Goal: Task Accomplishment & Management: Use online tool/utility

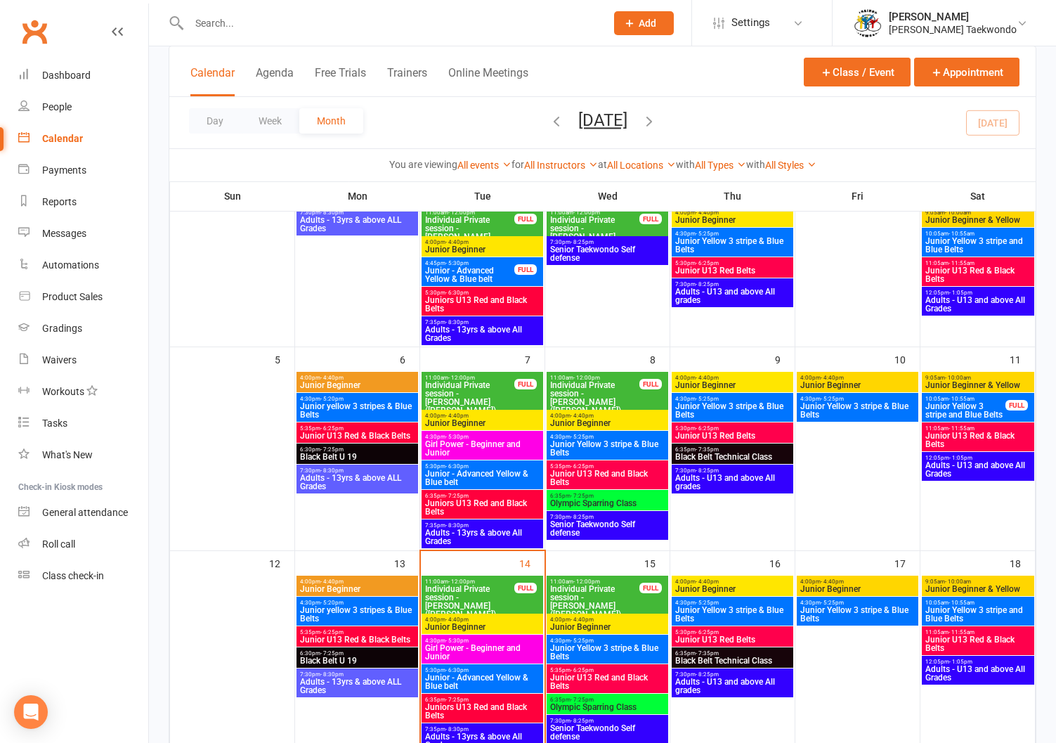
scroll to position [240, 0]
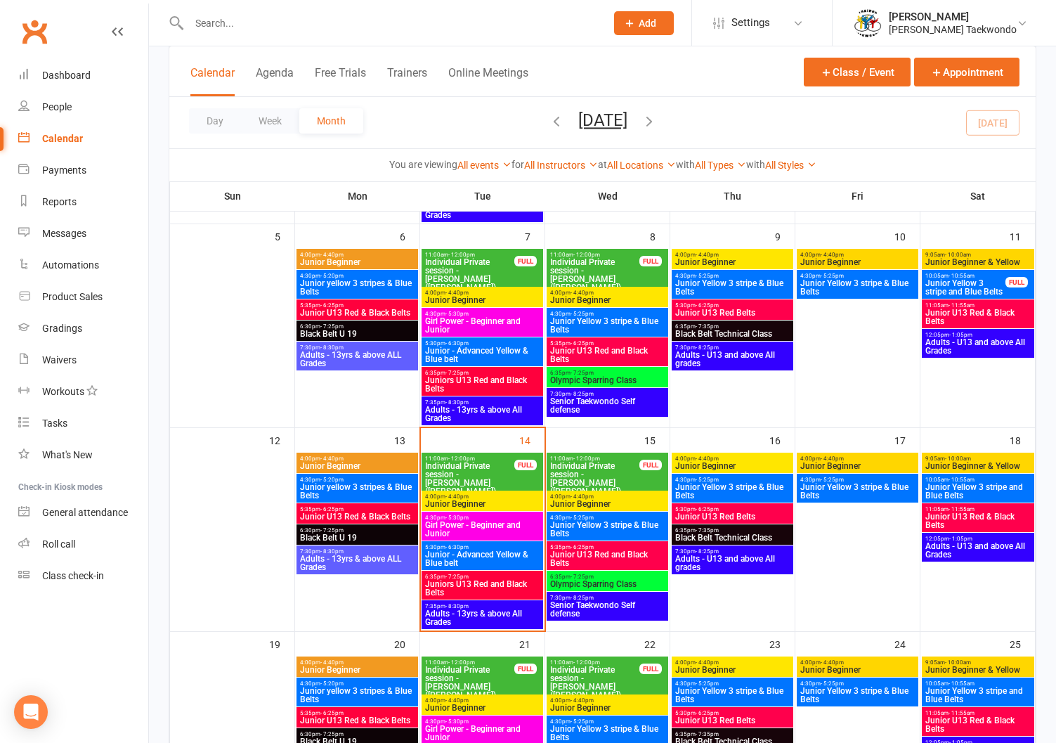
click at [479, 609] on span "Adults - 13yrs & above All Grades" at bounding box center [482, 617] width 116 height 17
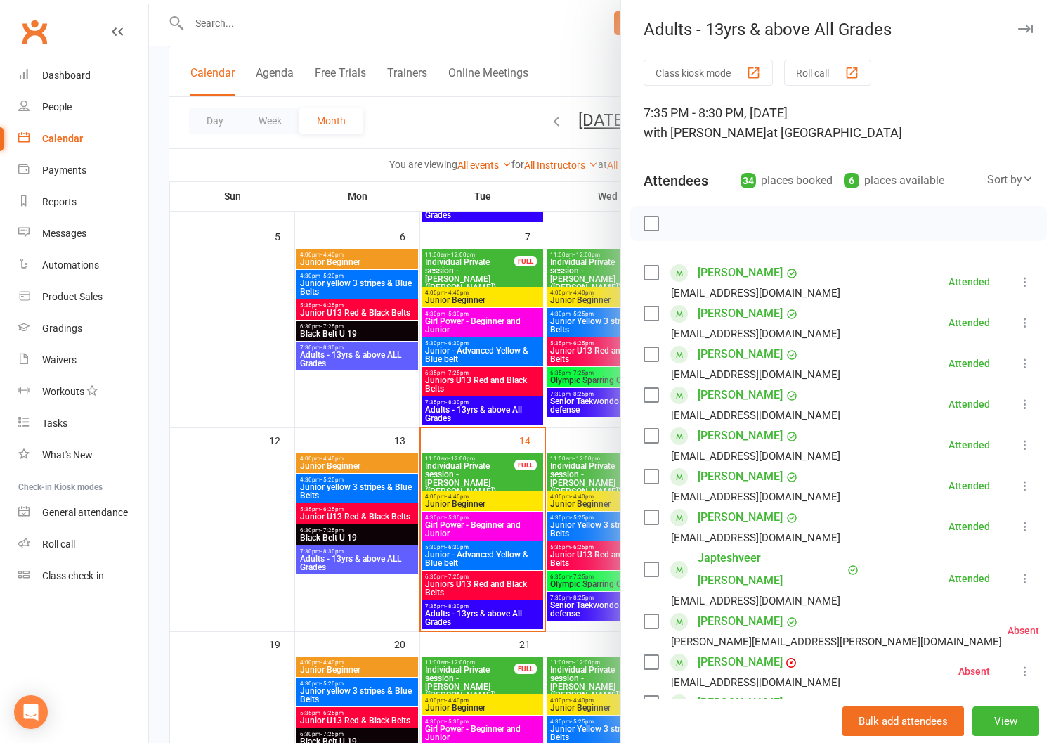
click at [798, 65] on button "Roll call" at bounding box center [827, 73] width 87 height 26
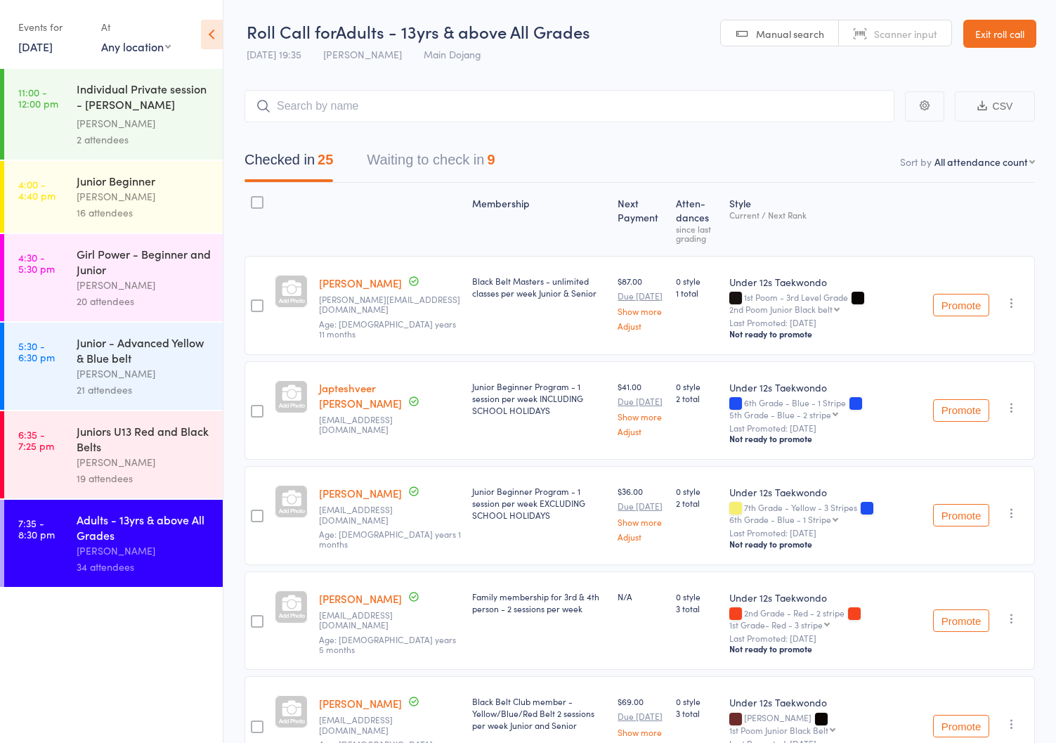
click at [394, 155] on button "Waiting to check in 9" at bounding box center [431, 163] width 128 height 37
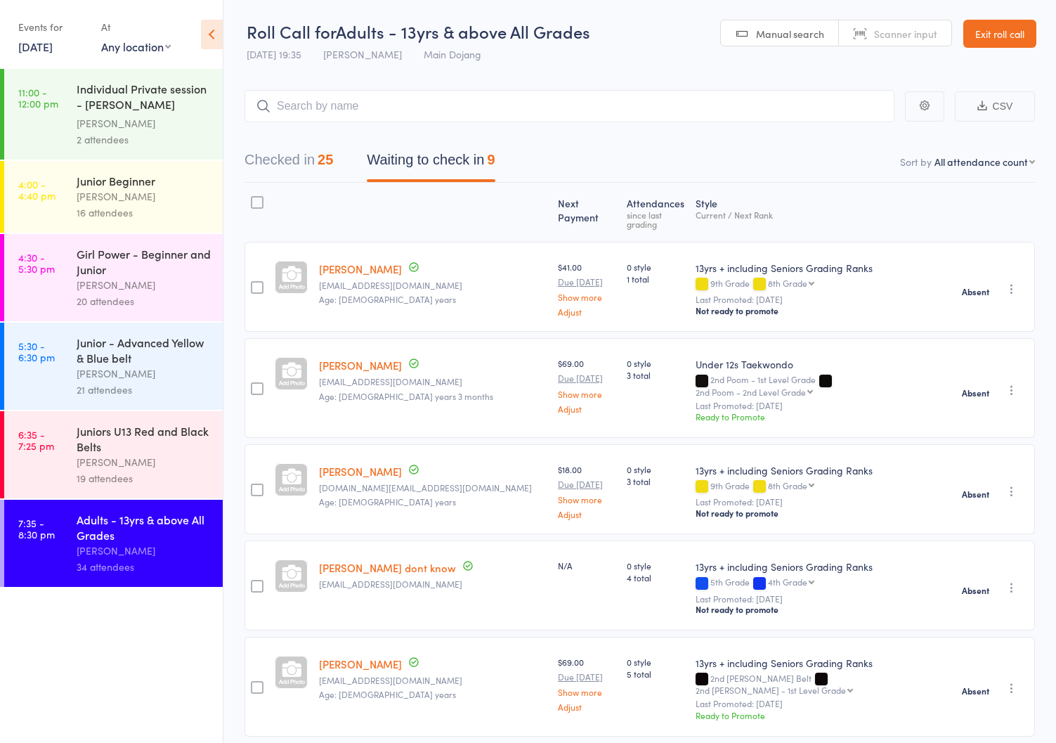
click at [266, 155] on button "Checked in 25" at bounding box center [289, 163] width 89 height 37
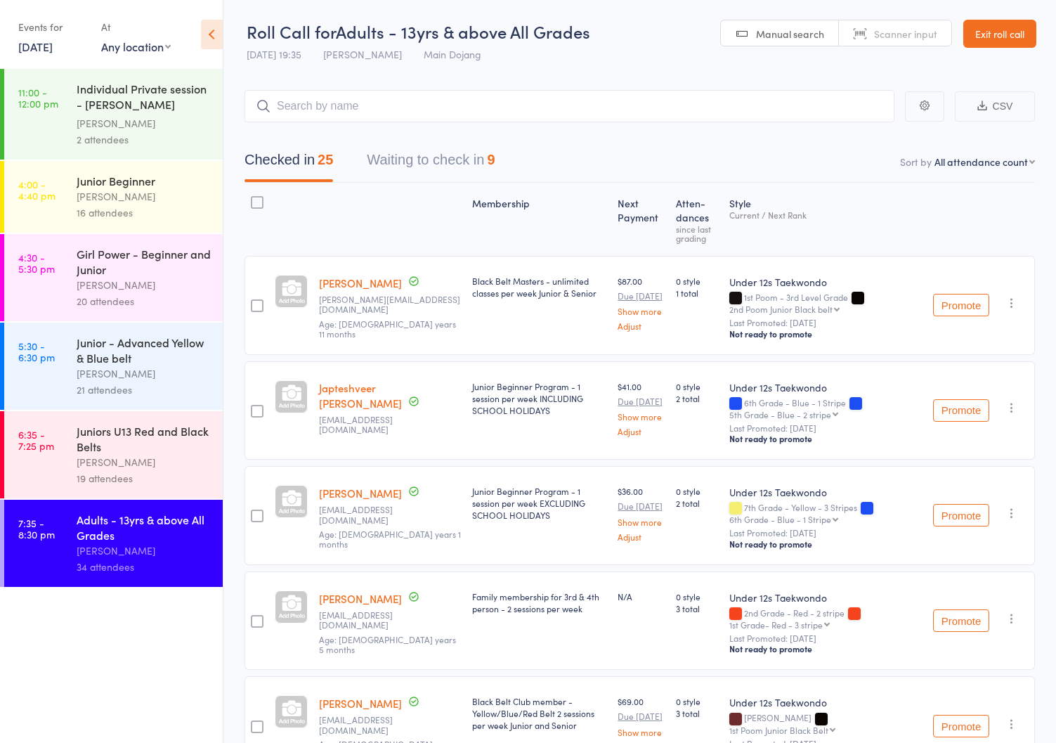
click at [1003, 29] on link "Exit roll call" at bounding box center [999, 34] width 73 height 28
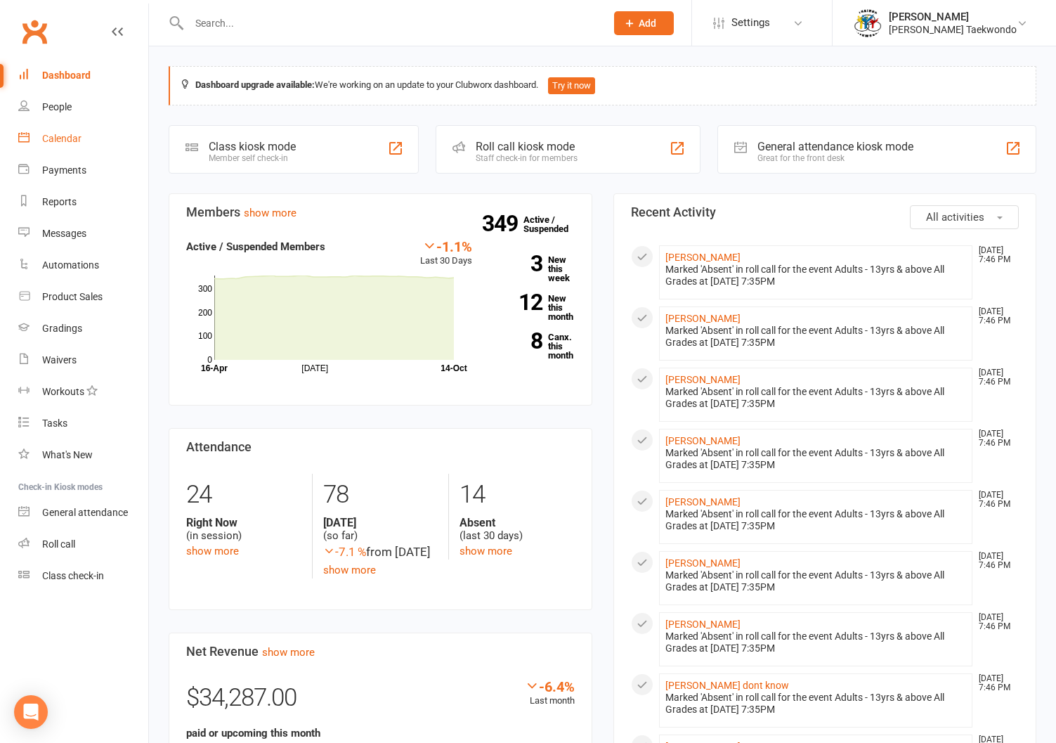
click at [60, 134] on div "Calendar" at bounding box center [61, 138] width 39 height 11
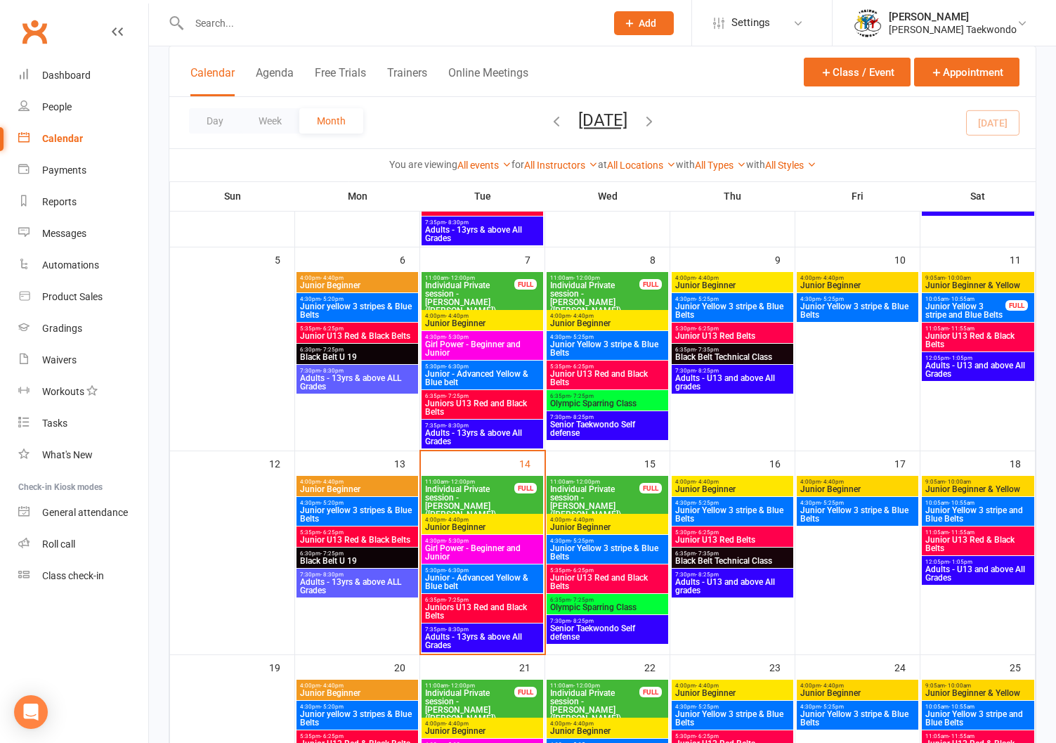
scroll to position [315, 0]
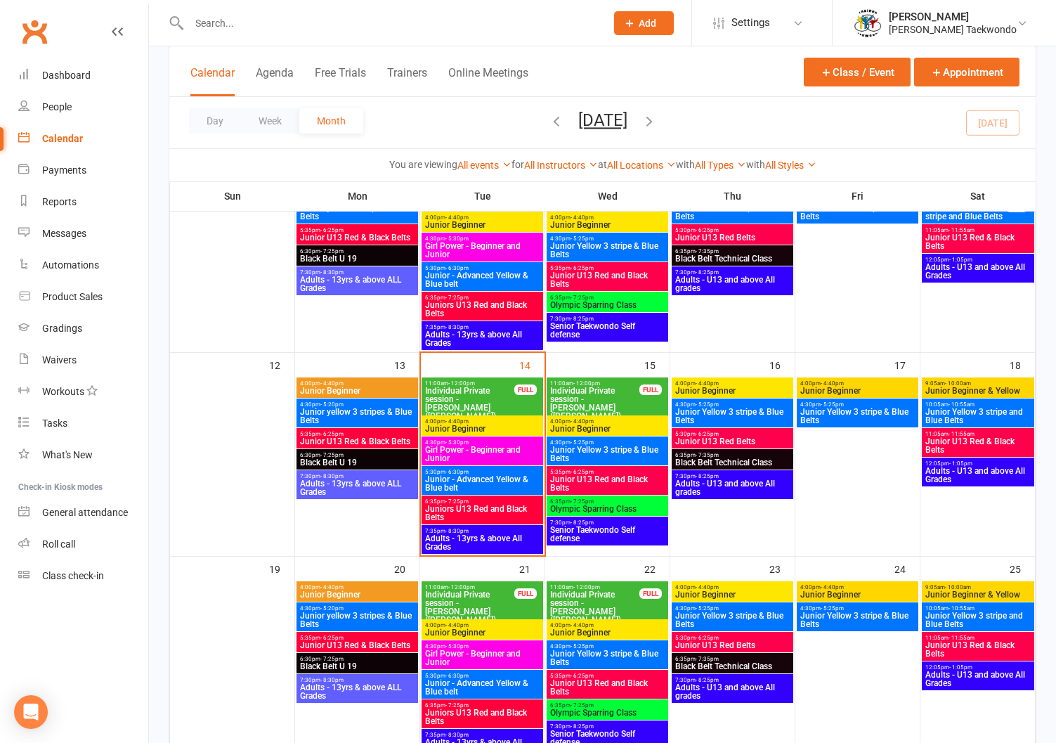
click at [595, 419] on span "4:00pm - 4:40pm" at bounding box center [608, 421] width 116 height 6
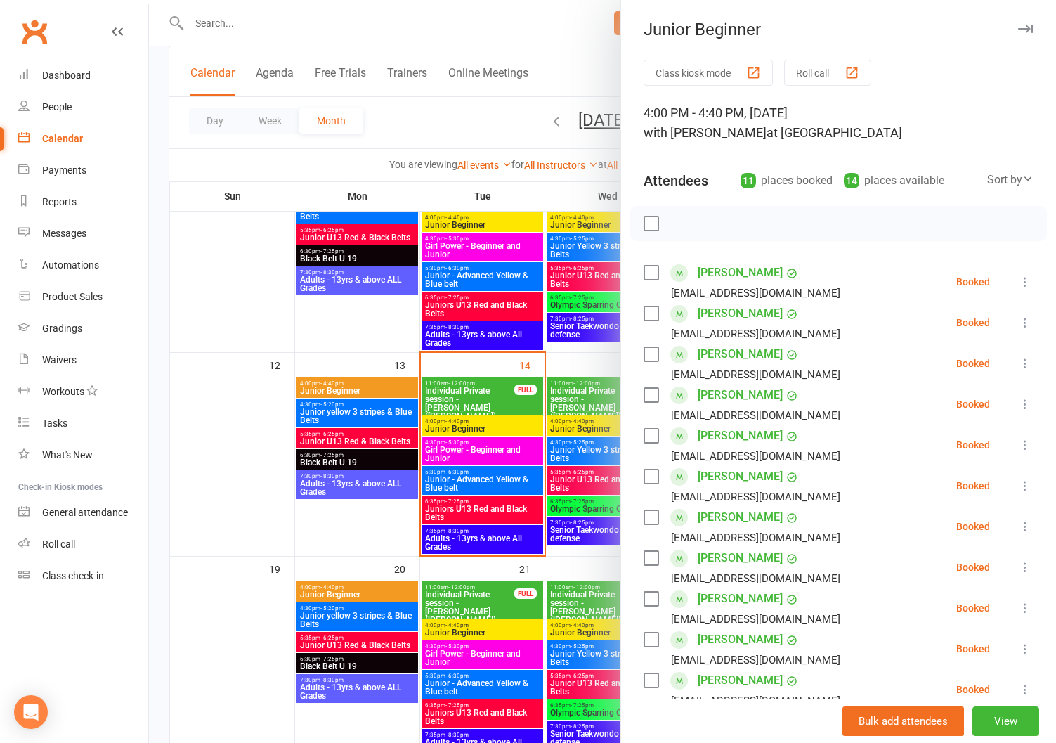
click at [809, 68] on button "Roll call" at bounding box center [827, 73] width 87 height 26
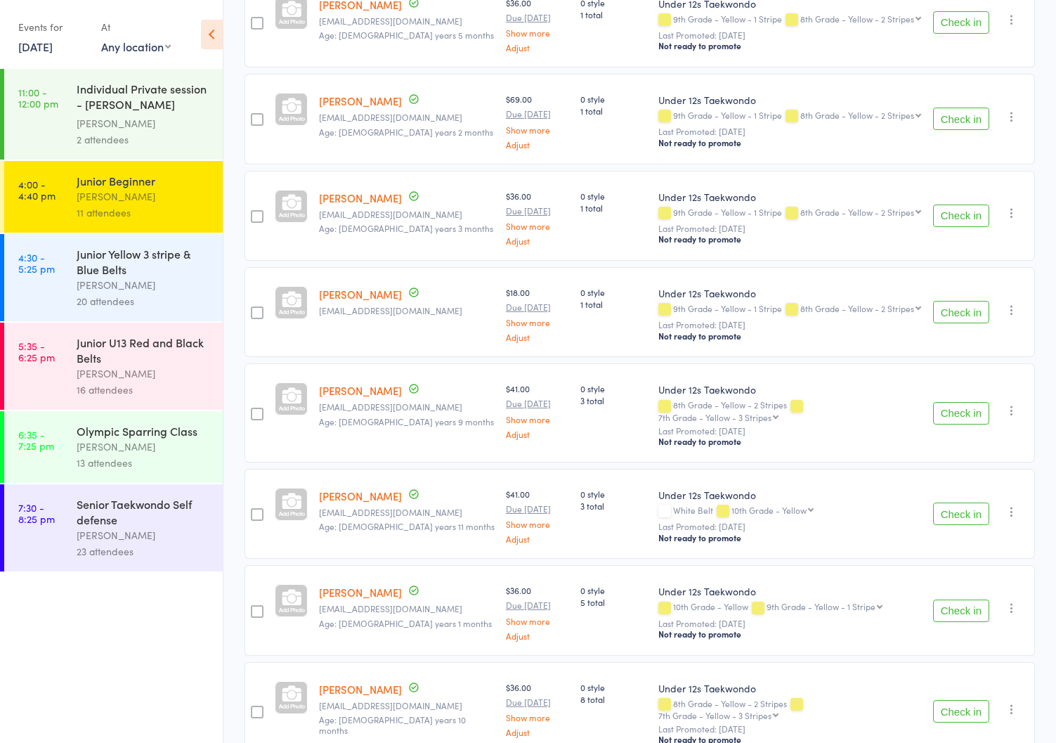
scroll to position [606, 0]
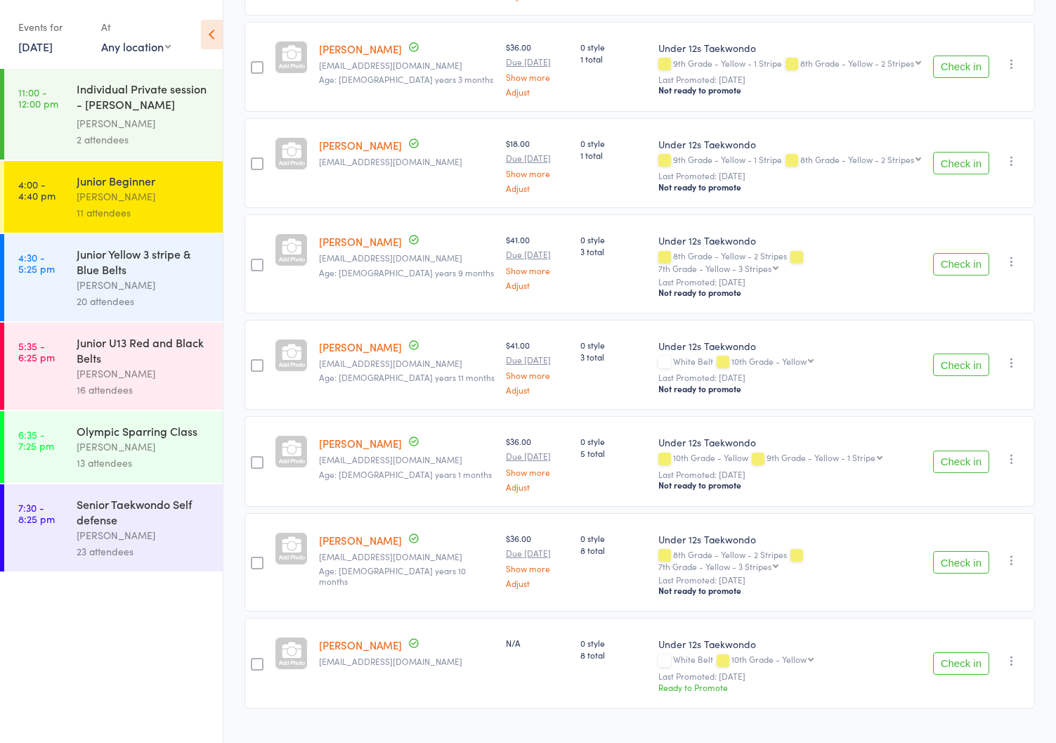
click at [93, 278] on div "[PERSON_NAME]" at bounding box center [144, 285] width 134 height 16
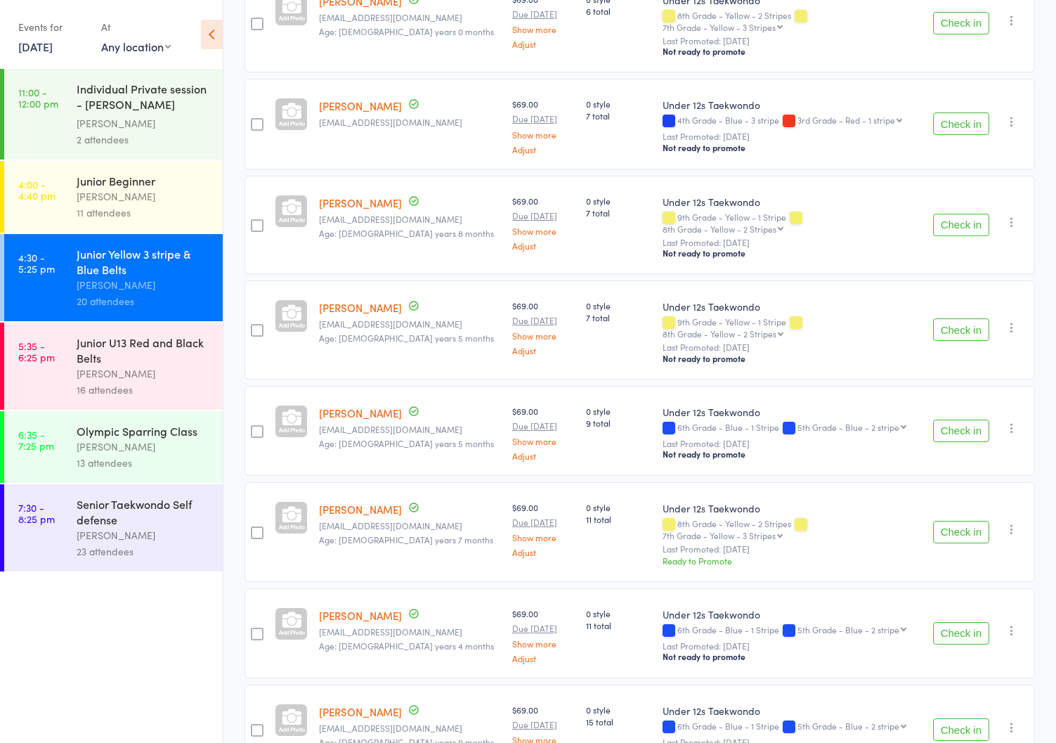
scroll to position [1474, 0]
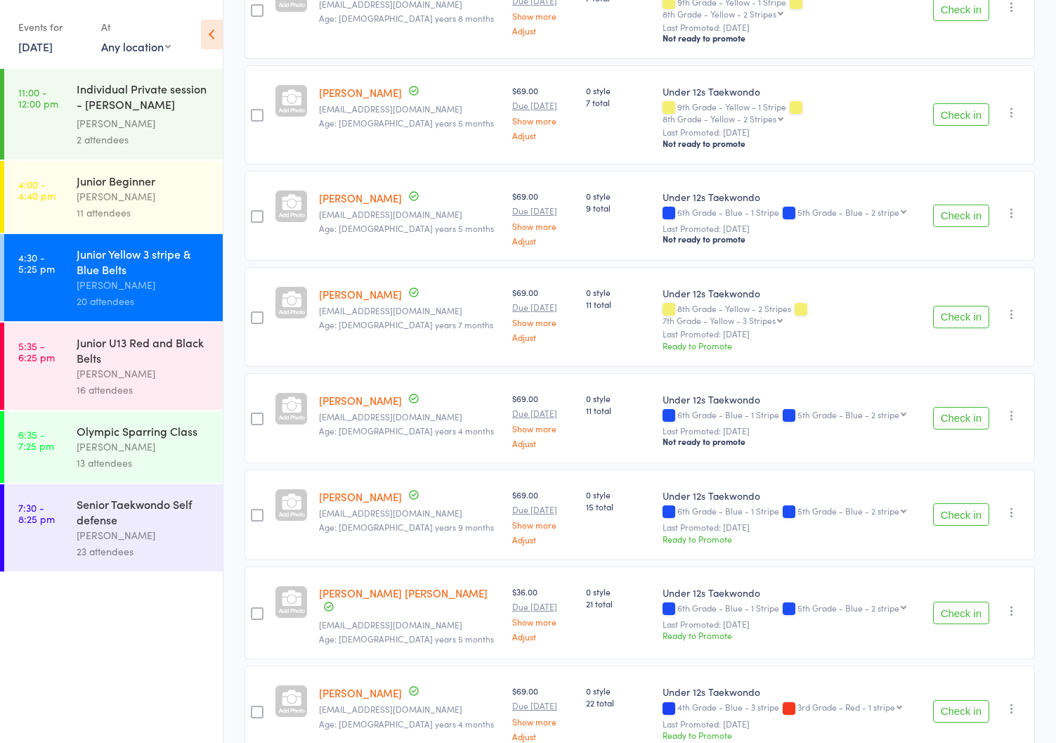
click at [105, 370] on div "[PERSON_NAME]" at bounding box center [144, 373] width 134 height 16
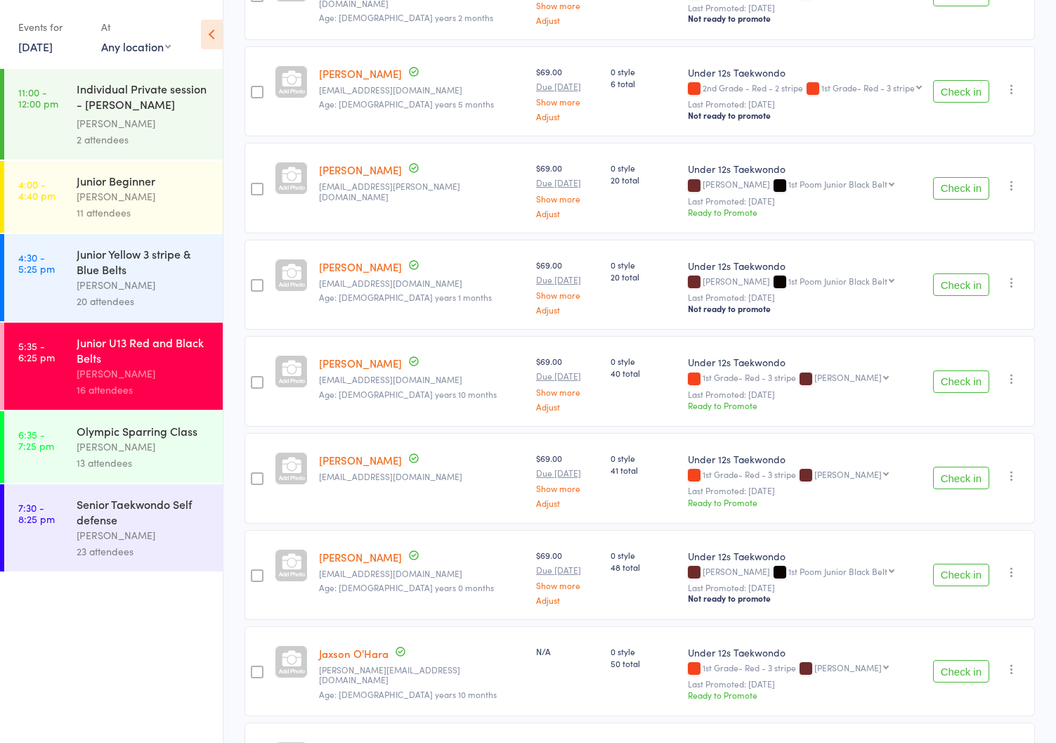
scroll to position [1088, 0]
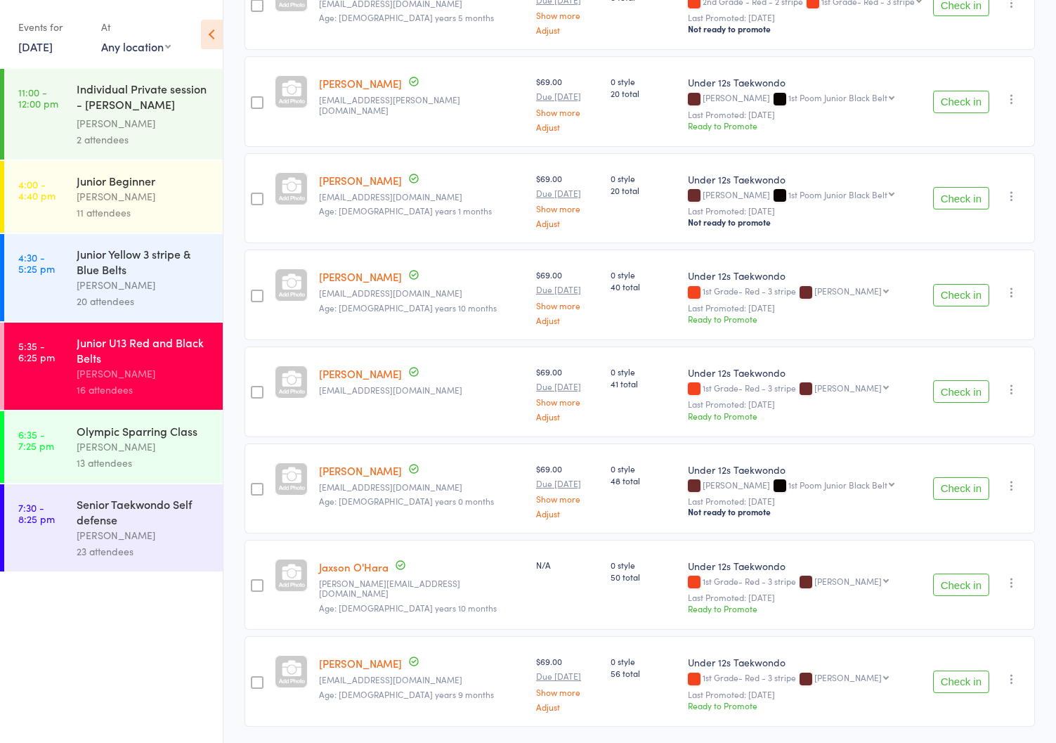
click at [126, 441] on div "[PERSON_NAME]" at bounding box center [144, 446] width 134 height 16
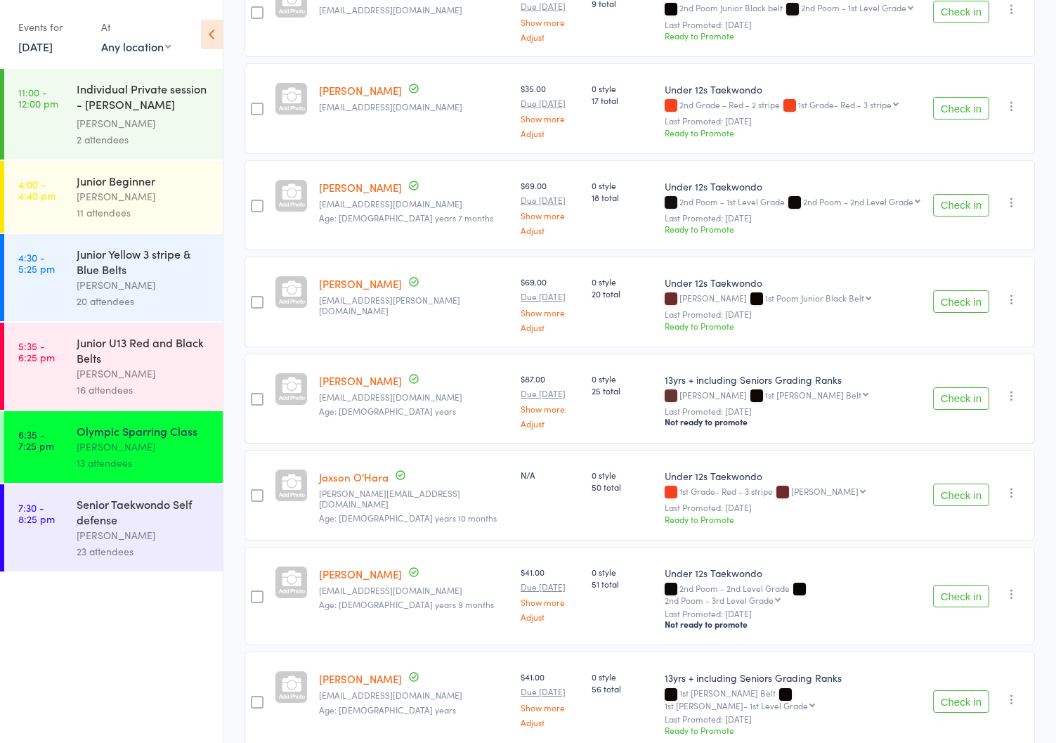
scroll to position [799, 0]
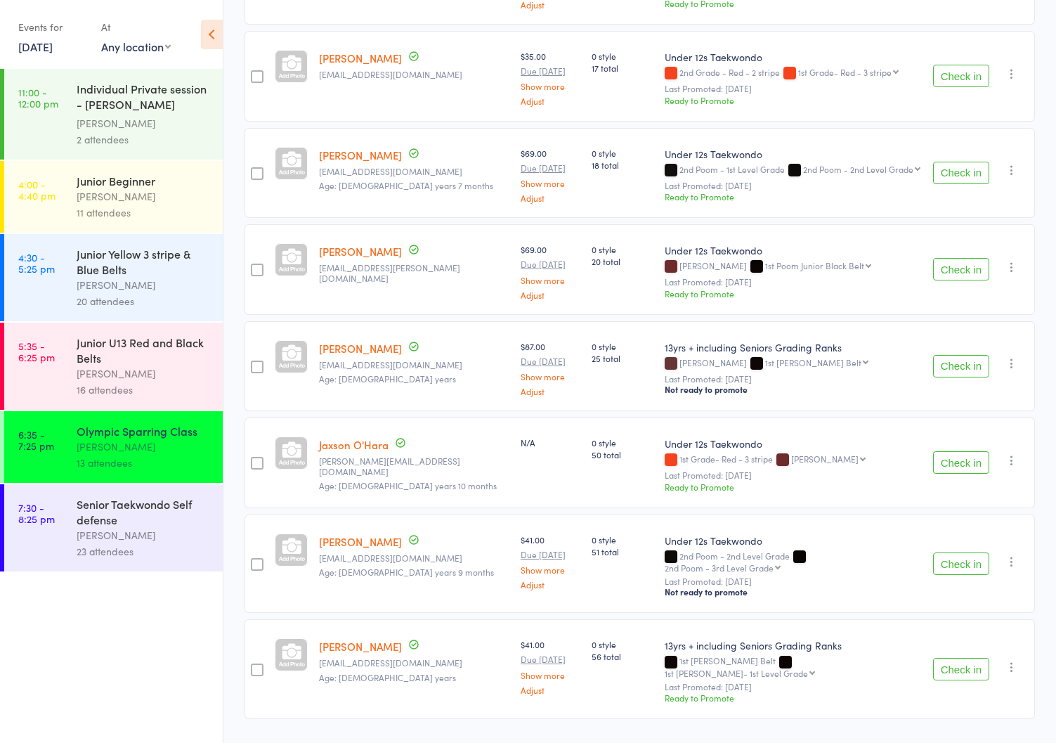
click at [97, 519] on div "Senior Taekwondo Self defense" at bounding box center [144, 511] width 134 height 31
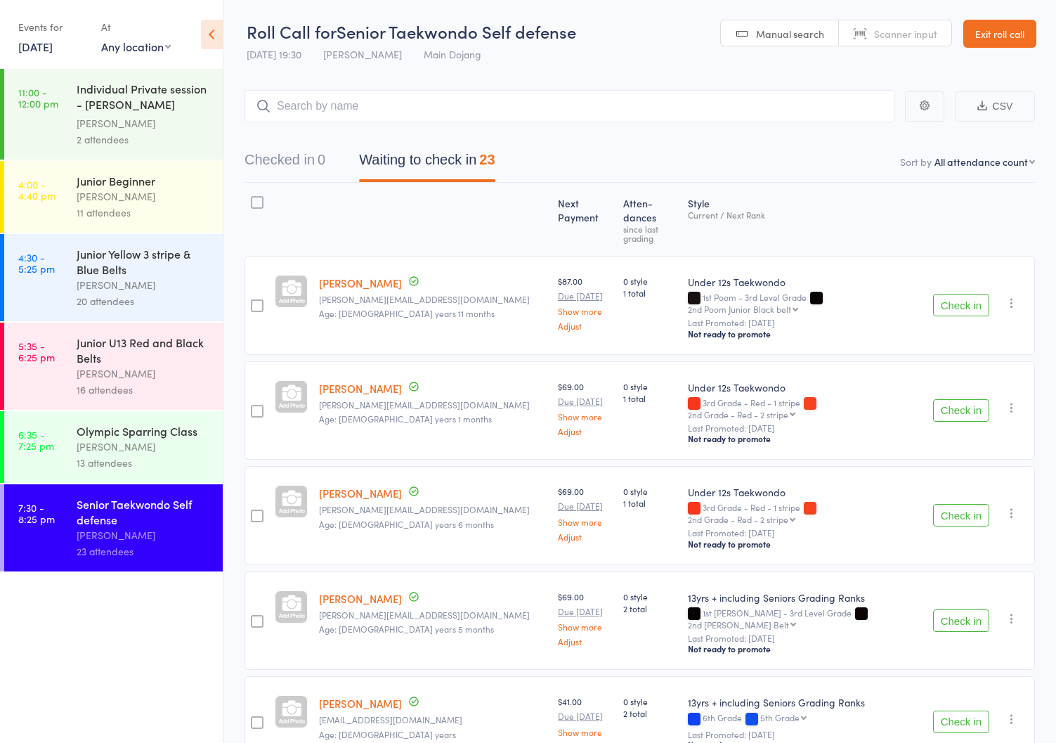
click at [989, 28] on link "Exit roll call" at bounding box center [999, 34] width 73 height 28
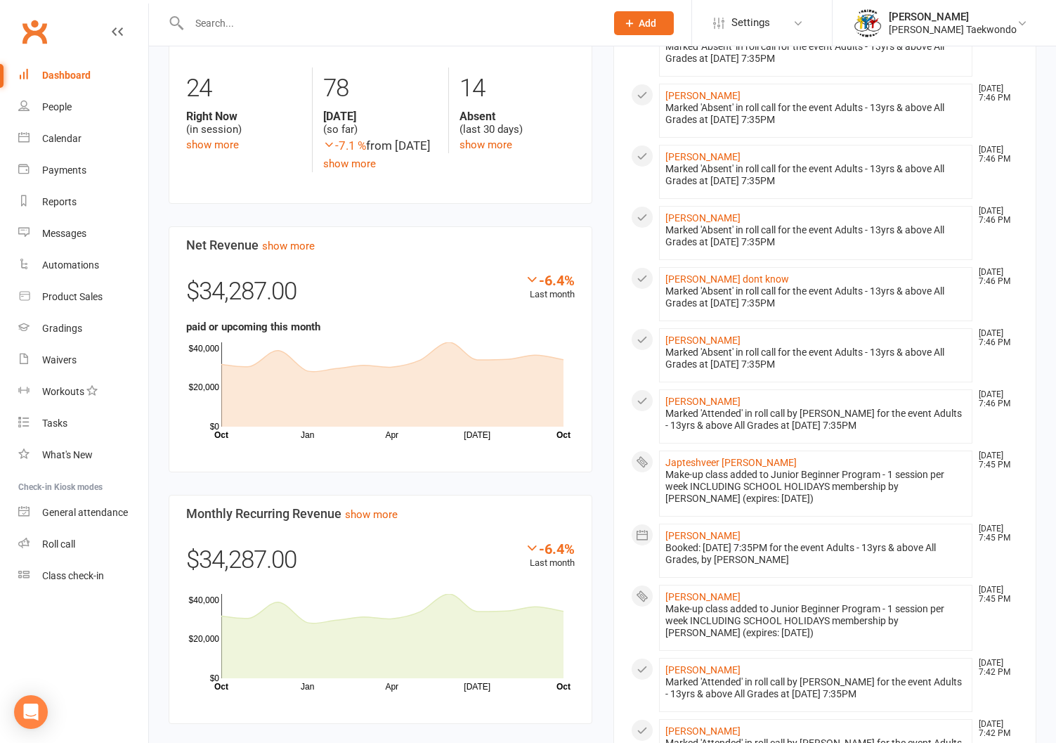
scroll to position [312, 0]
